Goal: Communication & Community: Connect with others

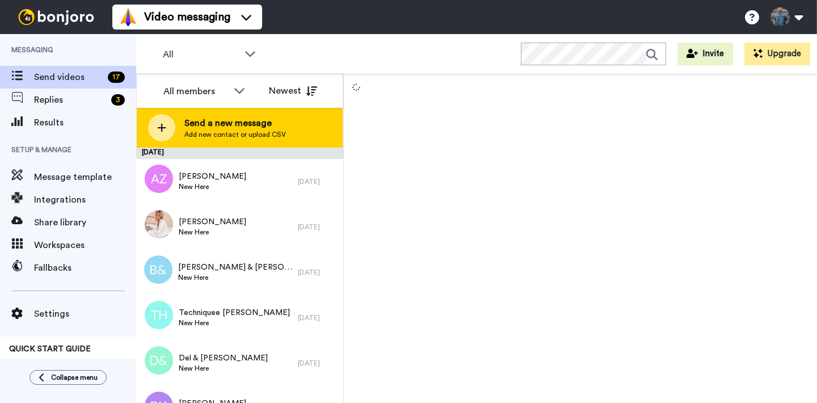
click at [268, 122] on span "Send a new message" at bounding box center [235, 123] width 102 height 14
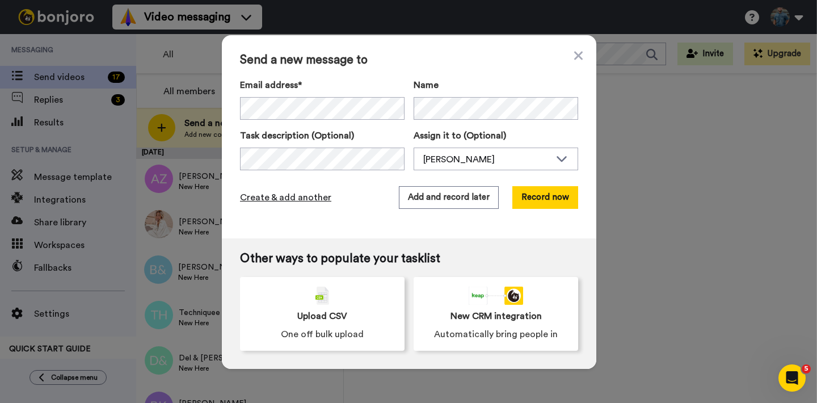
click at [300, 192] on span "Create & add another" at bounding box center [285, 198] width 91 height 14
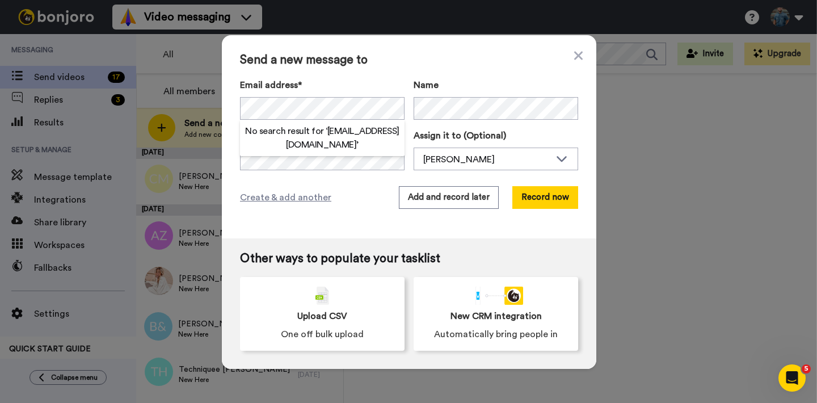
click at [369, 75] on div "Send a new message to Email address* No search result for ‘ [EMAIL_ADDRESS][DOM…" at bounding box center [409, 136] width 374 height 203
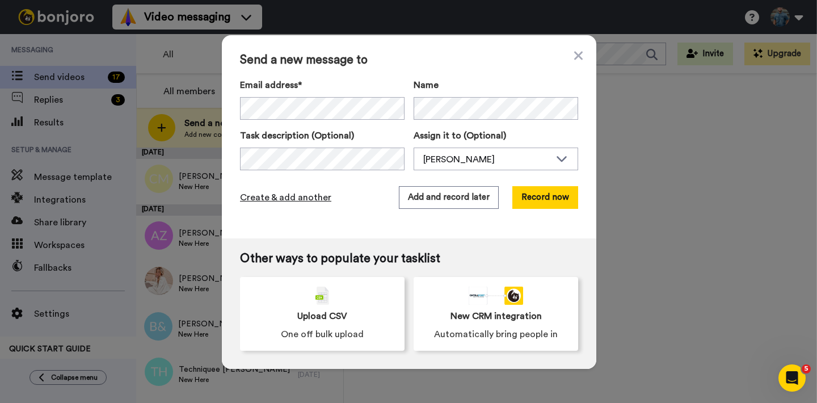
click at [272, 197] on span "Create & add another" at bounding box center [285, 198] width 91 height 14
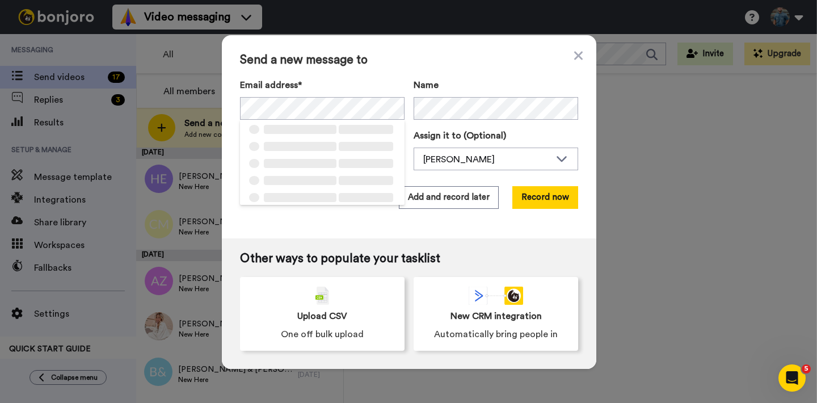
click at [364, 76] on div "Send a new message to Email address* ‌ ‌ ‌ ‌ ‌ ‌ ‌ ‌ ‌ ‌ ‌ ‌ ‌ ‌ ‌ Name Task de…" at bounding box center [409, 136] width 374 height 203
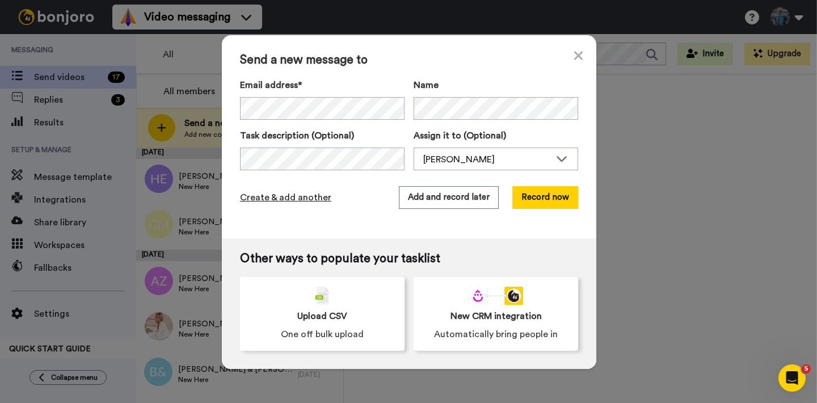
click at [270, 201] on span "Create & add another" at bounding box center [285, 198] width 91 height 14
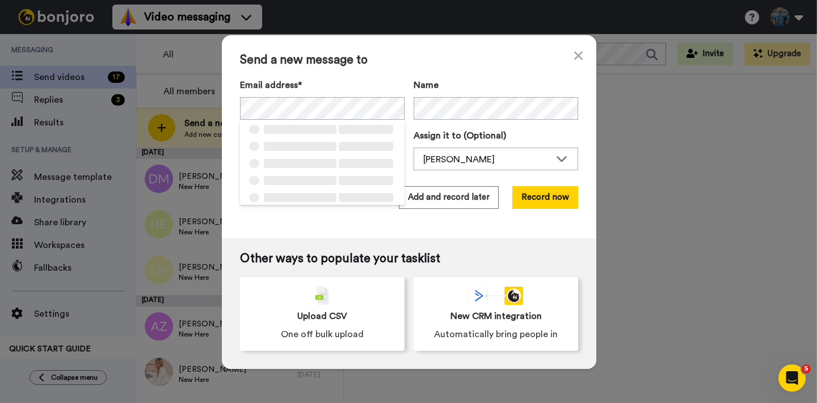
click at [379, 77] on div "Send a new message to Email address* ‌ ‌ ‌ ‌ ‌ ‌ ‌ ‌ ‌ ‌ ‌ ‌ ‌ ‌ ‌ Name Task de…" at bounding box center [409, 136] width 374 height 203
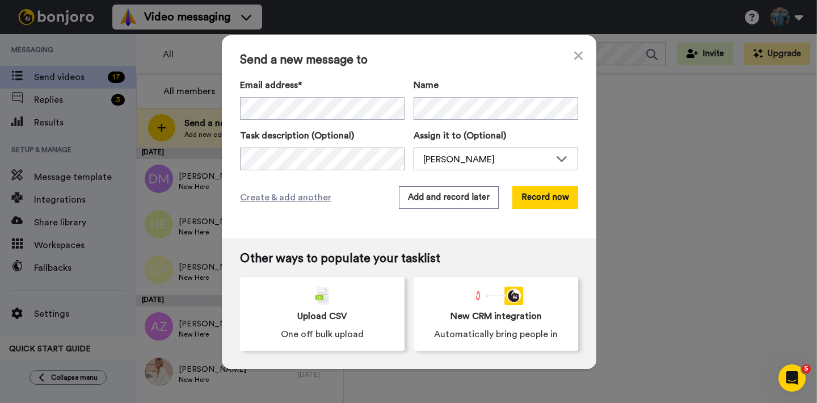
click at [311, 145] on div "Task description (Optional)" at bounding box center [322, 149] width 165 height 41
click at [268, 195] on span "Create & add another" at bounding box center [285, 198] width 91 height 14
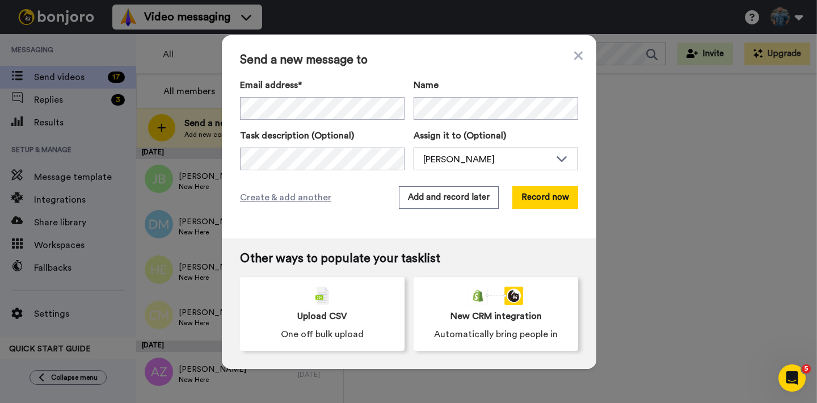
click at [386, 67] on div "Send a new message to Email address* No search result for ‘ [EMAIL_ADDRESS][DOM…" at bounding box center [409, 136] width 374 height 203
click at [418, 193] on button "Add and record later" at bounding box center [449, 197] width 100 height 23
